Goal: Information Seeking & Learning: Learn about a topic

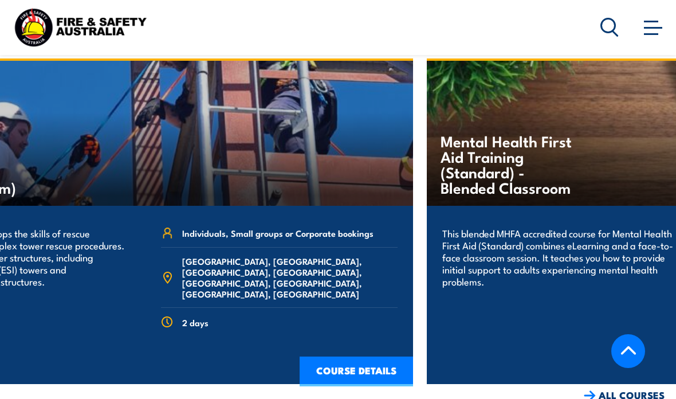
scroll to position [1744, 0]
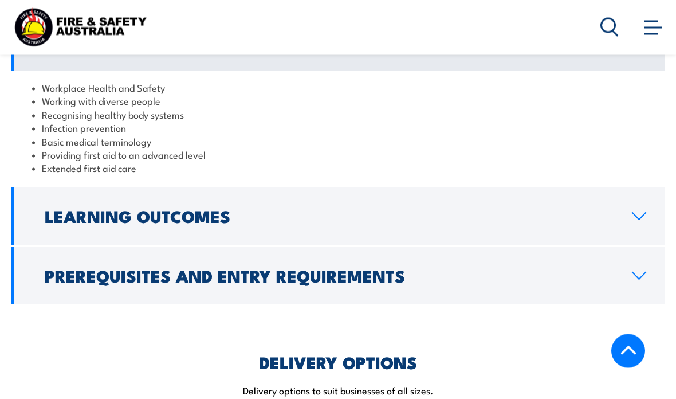
click at [466, 271] on h2 "Prerequisites and Entry Requirements" at bounding box center [329, 275] width 569 height 15
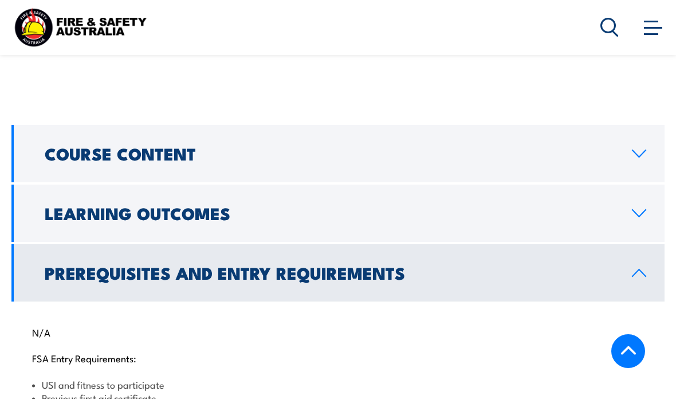
scroll to position [882, 0]
click at [449, 218] on link "Learning Outcomes" at bounding box center [337, 213] width 653 height 57
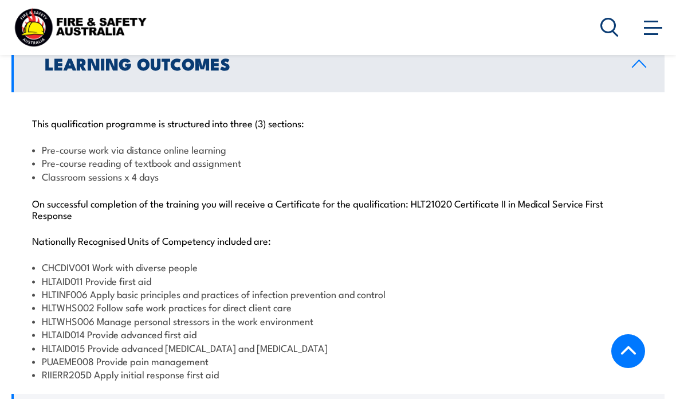
scroll to position [1031, 0]
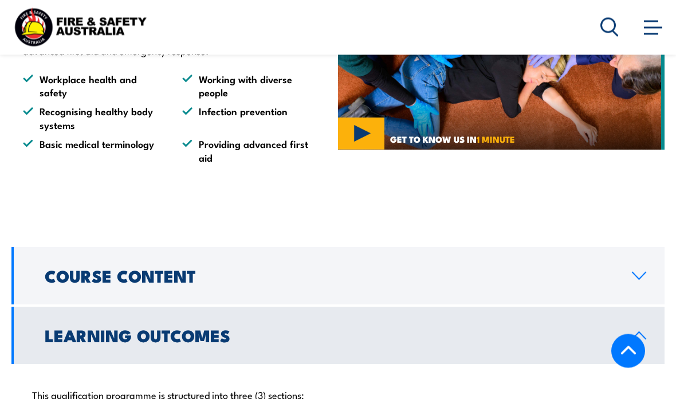
click at [365, 278] on link "Course Content" at bounding box center [337, 275] width 653 height 57
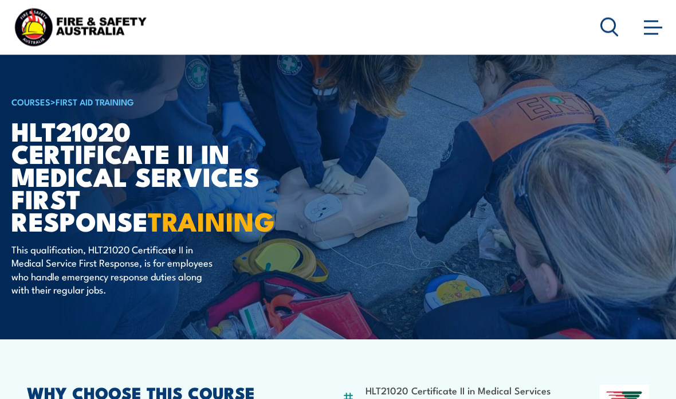
scroll to position [0, 0]
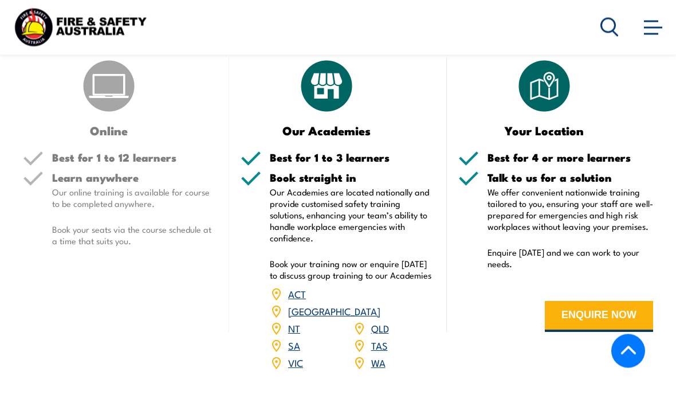
scroll to position [1359, 0]
click at [380, 355] on link "WA" at bounding box center [378, 362] width 14 height 14
click at [379, 355] on link "WA" at bounding box center [378, 362] width 14 height 14
click at [382, 355] on link "WA" at bounding box center [378, 362] width 14 height 14
click at [379, 355] on link "WA" at bounding box center [378, 362] width 14 height 14
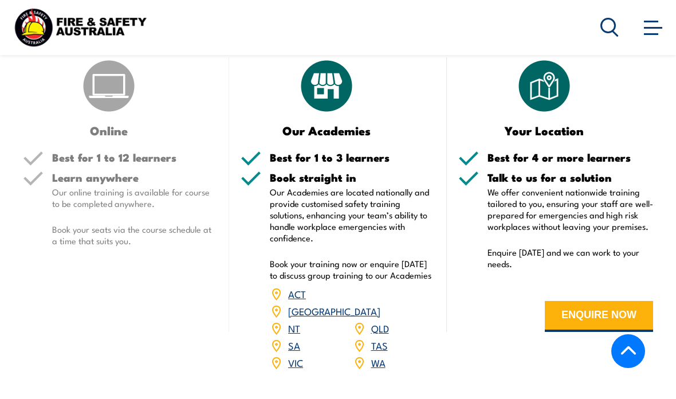
click at [379, 355] on link "WA" at bounding box center [378, 362] width 14 height 14
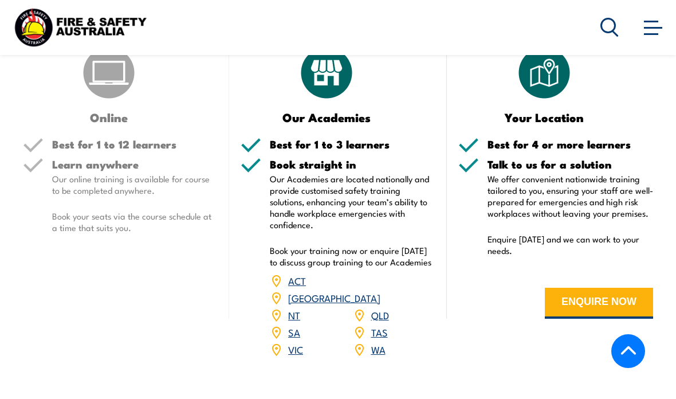
click at [654, 21] on link at bounding box center [653, 26] width 23 height 23
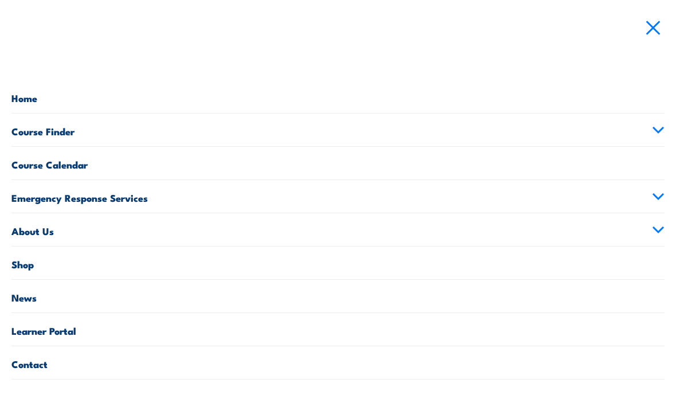
scroll to position [1366, 0]
click at [664, 120] on link "Course Finder" at bounding box center [337, 129] width 653 height 33
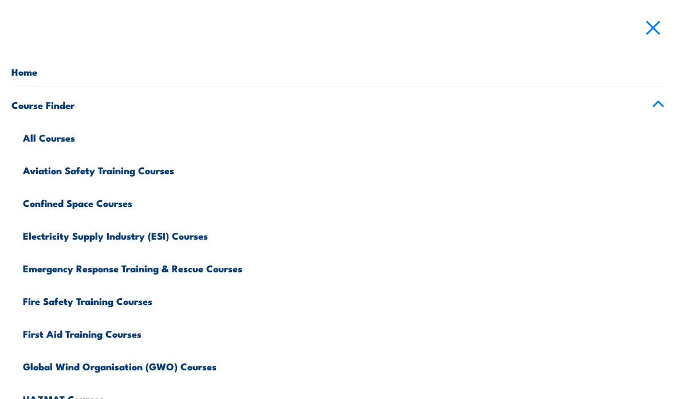
scroll to position [29, 0]
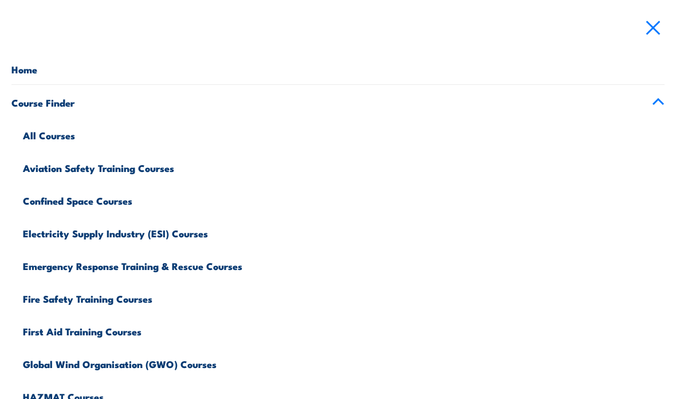
click at [242, 265] on link "Emergency Response Training & Rescue Courses" at bounding box center [344, 264] width 642 height 33
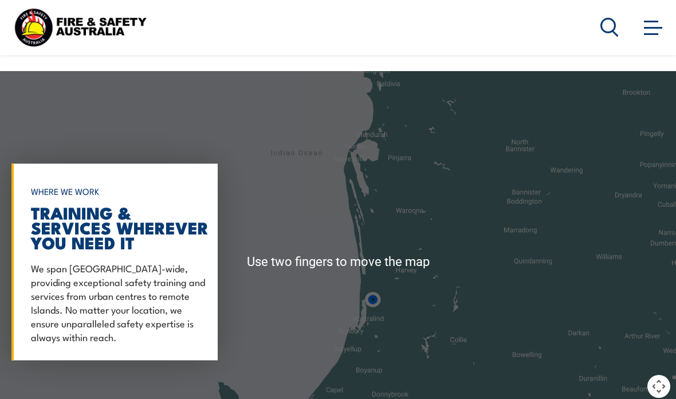
scroll to position [3137, 0]
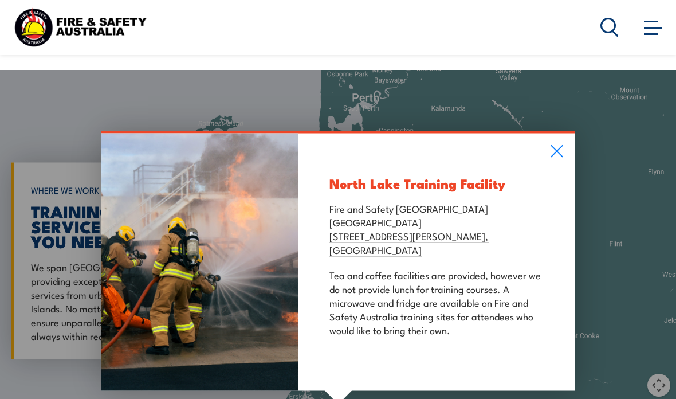
click at [559, 148] on icon at bounding box center [557, 151] width 12 height 12
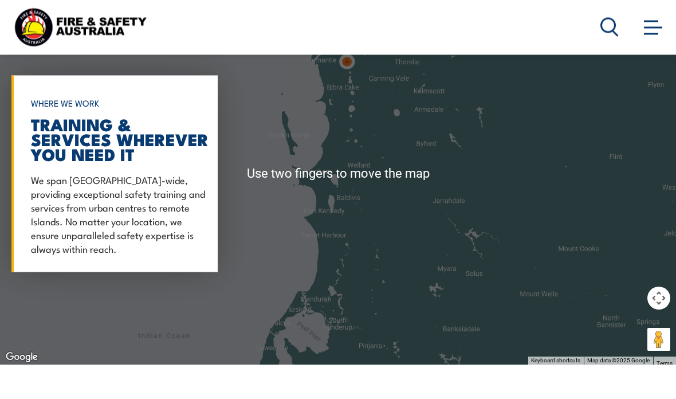
scroll to position [3208, 0]
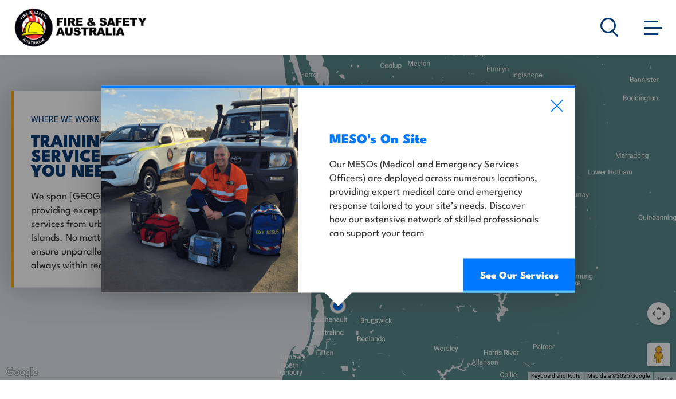
click at [556, 105] on icon at bounding box center [557, 106] width 12 height 12
